Goal: Information Seeking & Learning: Learn about a topic

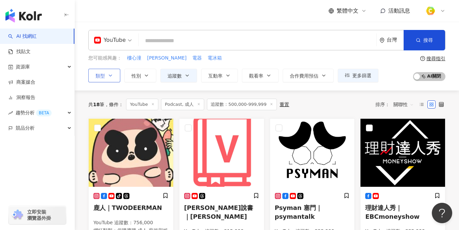
click at [113, 80] on button "類型" at bounding box center [104, 76] width 32 height 14
click at [287, 55] on div "您可能感興趣： 樓心潼 解偉苓 電器 電冰箱" at bounding box center [233, 57] width 290 height 7
click at [189, 74] on icon "button" at bounding box center [187, 75] width 5 height 5
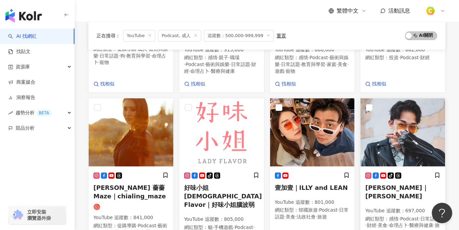
scroll to position [211, 0]
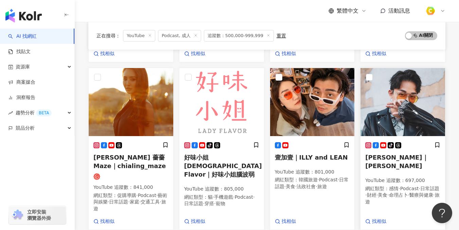
click at [392, 159] on span "莊酷炫｜小苦苓" at bounding box center [397, 162] width 63 height 16
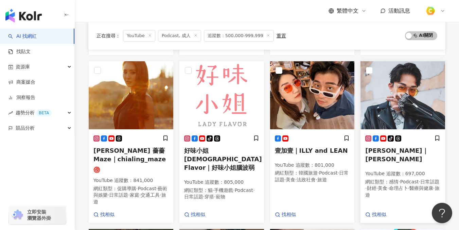
scroll to position [229, 0]
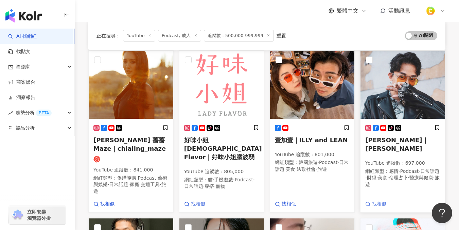
click at [377, 203] on span "找相似" at bounding box center [379, 204] width 14 height 7
click at [287, 205] on span "找相似" at bounding box center [289, 204] width 14 height 7
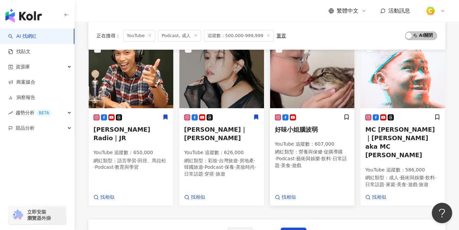
scroll to position [441, 0]
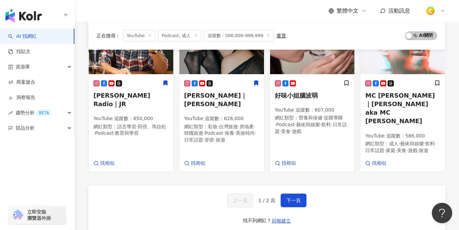
click at [292, 197] on div "上一頁 1 / 2 頁 下一頁 找不到網紅？ 回報建立" at bounding box center [266, 209] width 357 height 49
click at [293, 198] on span "下一頁" at bounding box center [294, 200] width 14 height 5
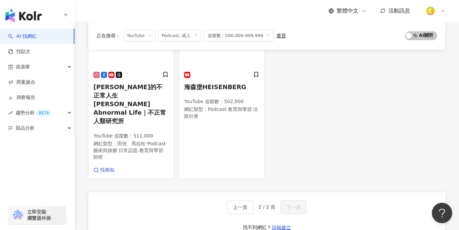
scroll to position [225, 0]
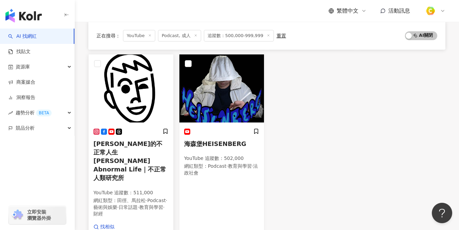
click at [118, 147] on span "張修修的不正常人生 Shosho's Abnormal Life｜不正常人類研究所" at bounding box center [130, 160] width 73 height 41
click at [209, 142] on span "海森堡HEISENBERG" at bounding box center [215, 143] width 62 height 7
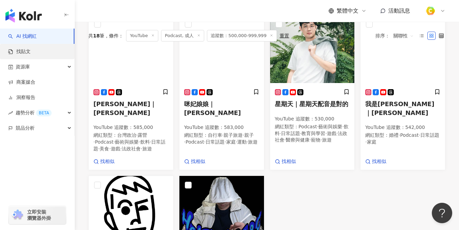
scroll to position [10, 0]
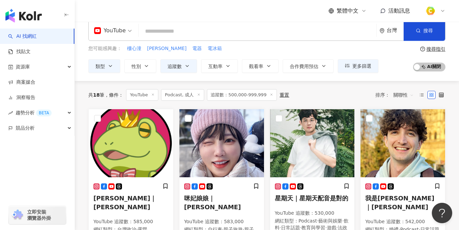
click at [35, 37] on link "AI 找網紅" at bounding box center [22, 36] width 29 height 7
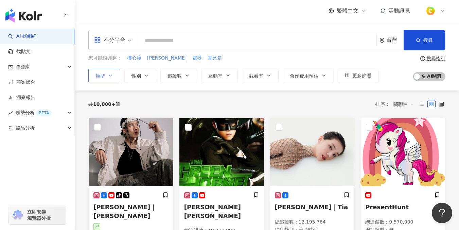
click at [106, 75] on button "類型" at bounding box center [104, 76] width 32 height 14
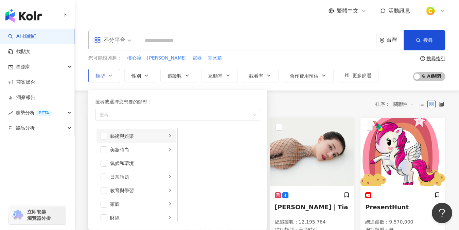
click at [165, 140] on li "藝術與娛樂" at bounding box center [137, 136] width 80 height 14
click at [190, 175] on li "Podcast" at bounding box center [219, 177] width 80 height 14
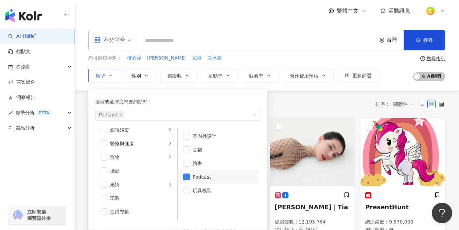
scroll to position [236, 0]
click at [108, 212] on li "成人" at bounding box center [137, 213] width 80 height 14
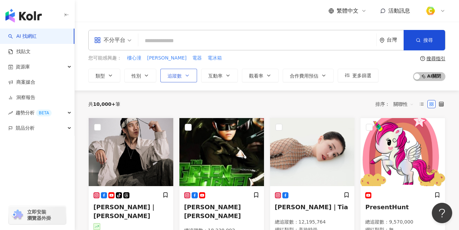
click at [189, 80] on button "追蹤數" at bounding box center [178, 76] width 37 height 14
type input "*"
type input "*******"
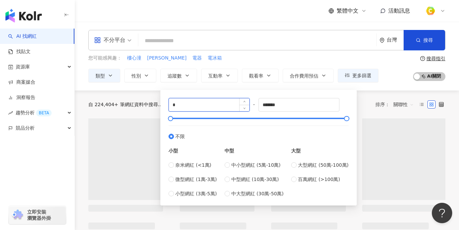
click at [219, 99] on input "*" at bounding box center [209, 104] width 81 height 13
click at [220, 99] on input "*" at bounding box center [209, 104] width 81 height 13
type input "*"
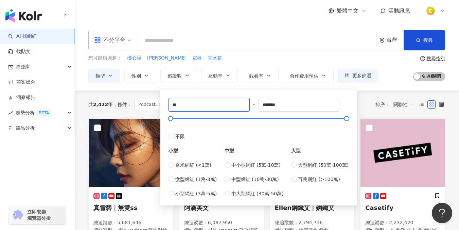
type input "*"
type input "******"
click at [391, 61] on div "您可能感興趣： 樓心潼 解偉苓 電器 電冰箱 類型 性別 追蹤數 互動率 觀看率 合作費用預估 更多篩選 ****** - ******* 不限 小型 奈米網…" at bounding box center [266, 68] width 357 height 28
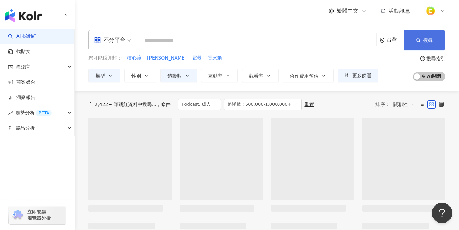
click at [425, 44] on button "搜尋" at bounding box center [424, 40] width 41 height 20
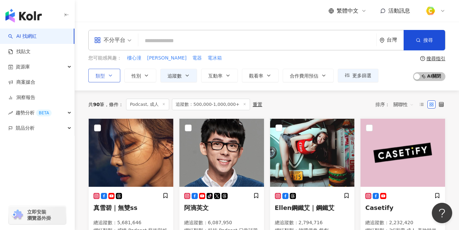
click at [108, 75] on icon "button" at bounding box center [110, 75] width 5 height 5
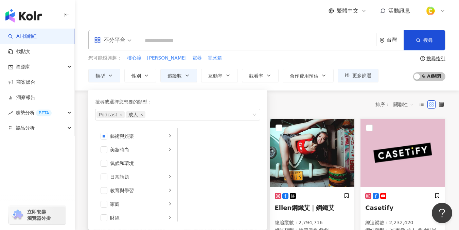
click at [339, 97] on div "共 90 筆 條件 ： Podcast, 成人 追蹤數：500,000-1,000,000+ 重置 排序： 關聯性" at bounding box center [266, 104] width 357 height 28
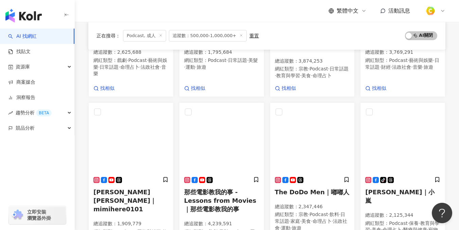
scroll to position [527, 0]
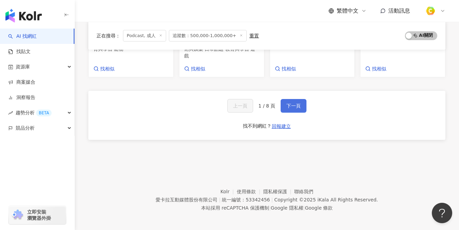
click at [293, 103] on span "下一頁" at bounding box center [294, 105] width 14 height 5
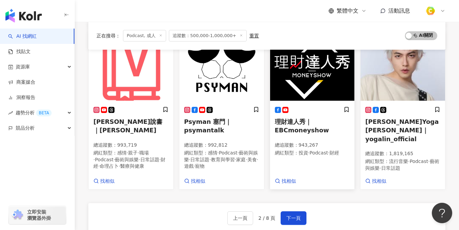
scroll to position [422, 0]
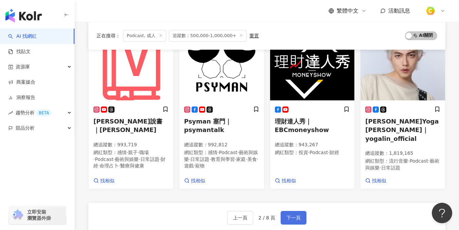
click at [293, 215] on span "下一頁" at bounding box center [294, 217] width 14 height 5
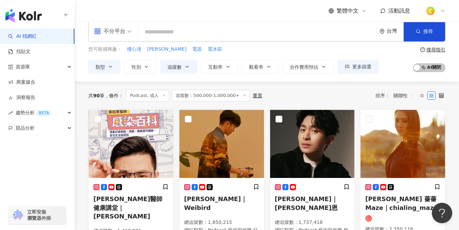
scroll to position [17, 0]
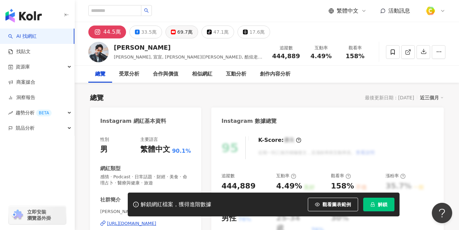
click at [178, 33] on div "69.7萬" at bounding box center [184, 32] width 15 height 10
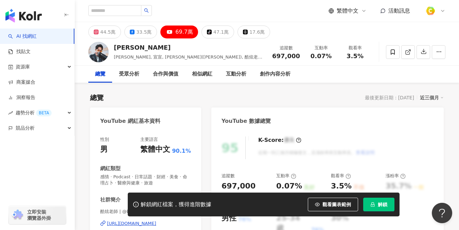
click at [154, 220] on div "https://www.youtube.com/channel/UCQnLSZsCBduM7bhwIfyeHZg" at bounding box center [131, 223] width 49 height 6
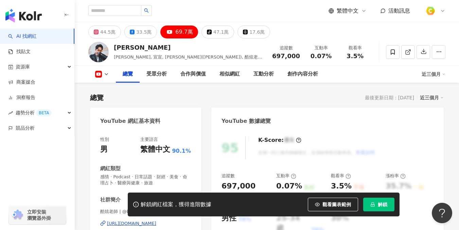
scroll to position [85, 0]
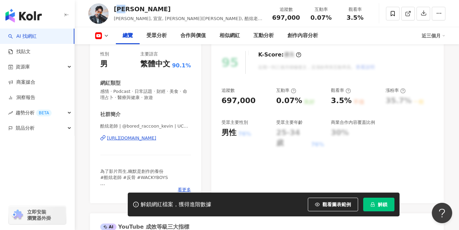
drag, startPoint x: 133, startPoint y: 10, endPoint x: 122, endPoint y: 9, distance: 10.3
click at [122, 9] on div "莊酷炫" at bounding box center [189, 9] width 151 height 9
copy div "酷炫"
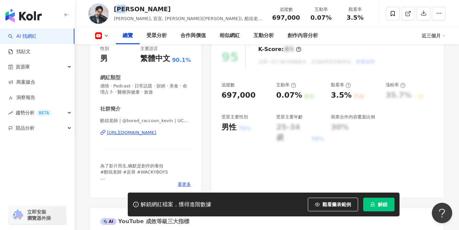
scroll to position [103, 0]
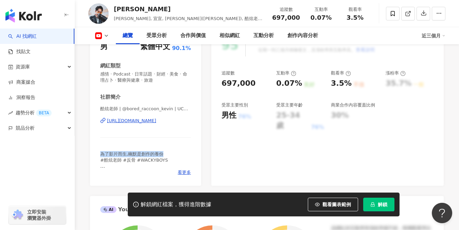
drag, startPoint x: 99, startPoint y: 153, endPoint x: 166, endPoint y: 152, distance: 67.0
click at [166, 152] on div "性別 男 主要語言 繁體中文 90.1% 網紅類型 感情 · Podcast · 日常話題 · 財經 · 美食 · 命理占卜 · 醫療與健康 · 旅遊 社群簡…" at bounding box center [145, 106] width 111 height 159
copy span "為了影片而生,幽默是創作的養份"
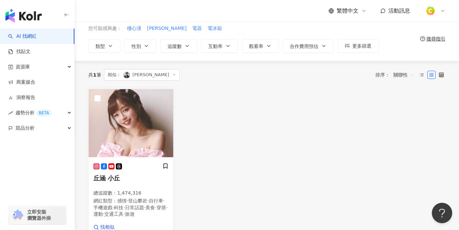
scroll to position [77, 0]
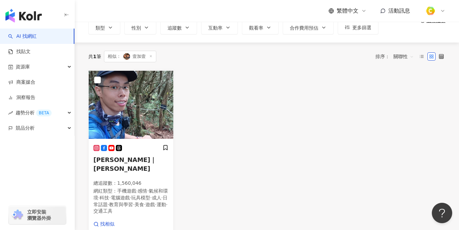
scroll to position [58, 0]
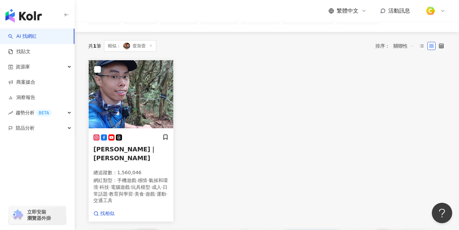
click at [133, 191] on span "教育與學習" at bounding box center [121, 193] width 24 height 5
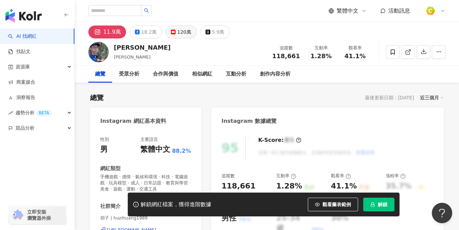
click at [183, 32] on div "120萬" at bounding box center [184, 32] width 14 height 10
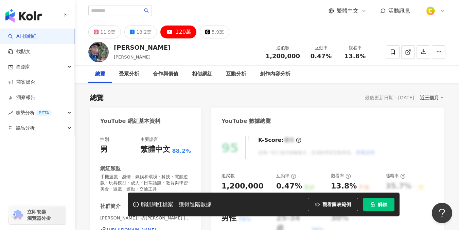
scroll to position [175, 0]
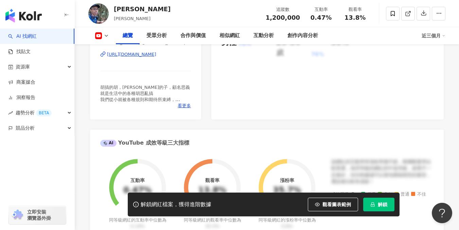
click at [145, 53] on div "https://www.youtube.com/channel/UC9YOQFPfEUXbulKDtxeqqBA" at bounding box center [131, 54] width 49 height 6
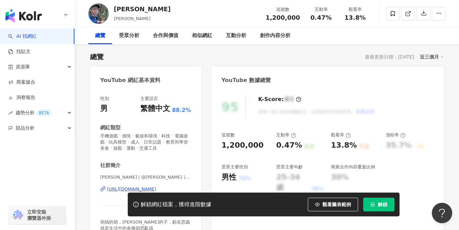
scroll to position [181, 0]
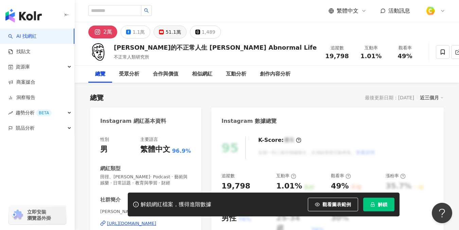
click at [167, 32] on div "51.1萬" at bounding box center [173, 32] width 15 height 10
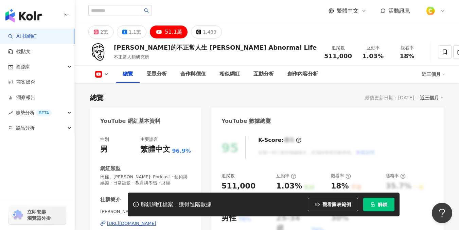
scroll to position [95, 0]
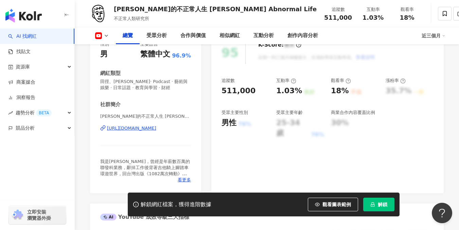
click at [142, 127] on div "https://www.youtube.com/channel/UC7_BNdimJrNLPDeectTg6Ig" at bounding box center [131, 128] width 49 height 6
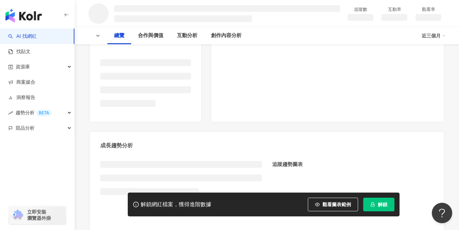
scroll to position [166, 0]
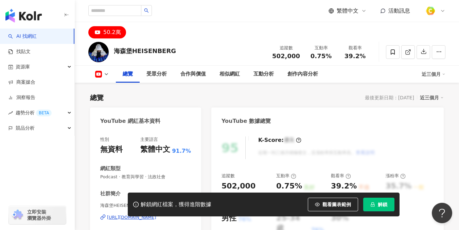
click at [128, 214] on div "[URL][DOMAIN_NAME]" at bounding box center [131, 217] width 49 height 6
